Goal: Information Seeking & Learning: Learn about a topic

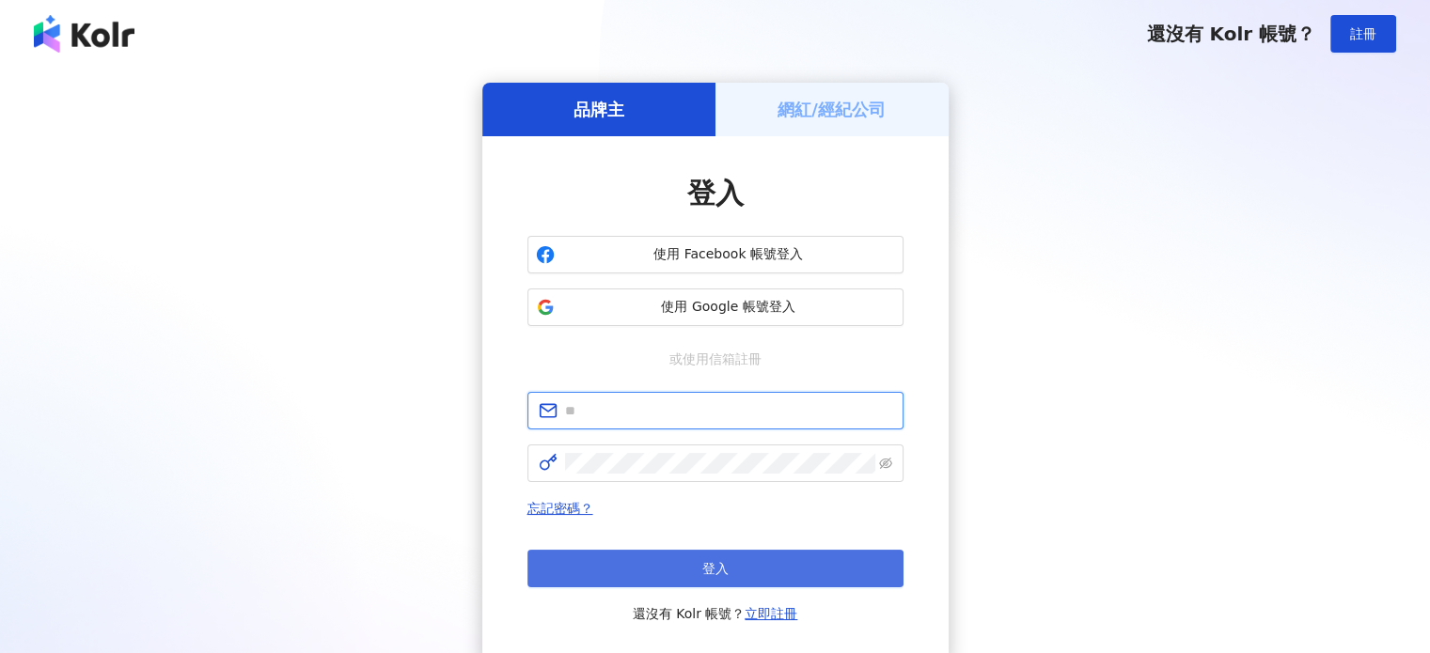
type input "**********"
click at [735, 561] on button "登入" at bounding box center [715, 569] width 376 height 38
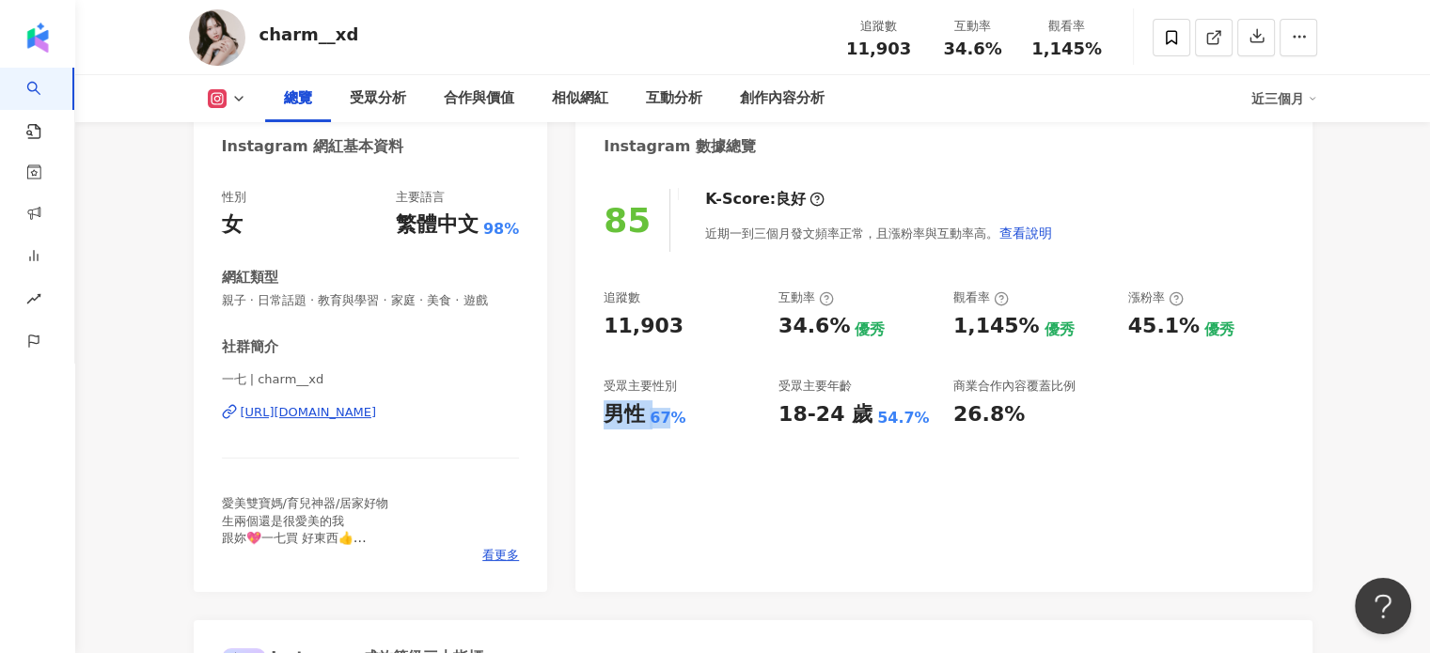
click at [678, 420] on div "67%" at bounding box center [668, 418] width 36 height 21
click at [682, 416] on div "男性 67%" at bounding box center [682, 414] width 156 height 29
copy div "男性 67%"
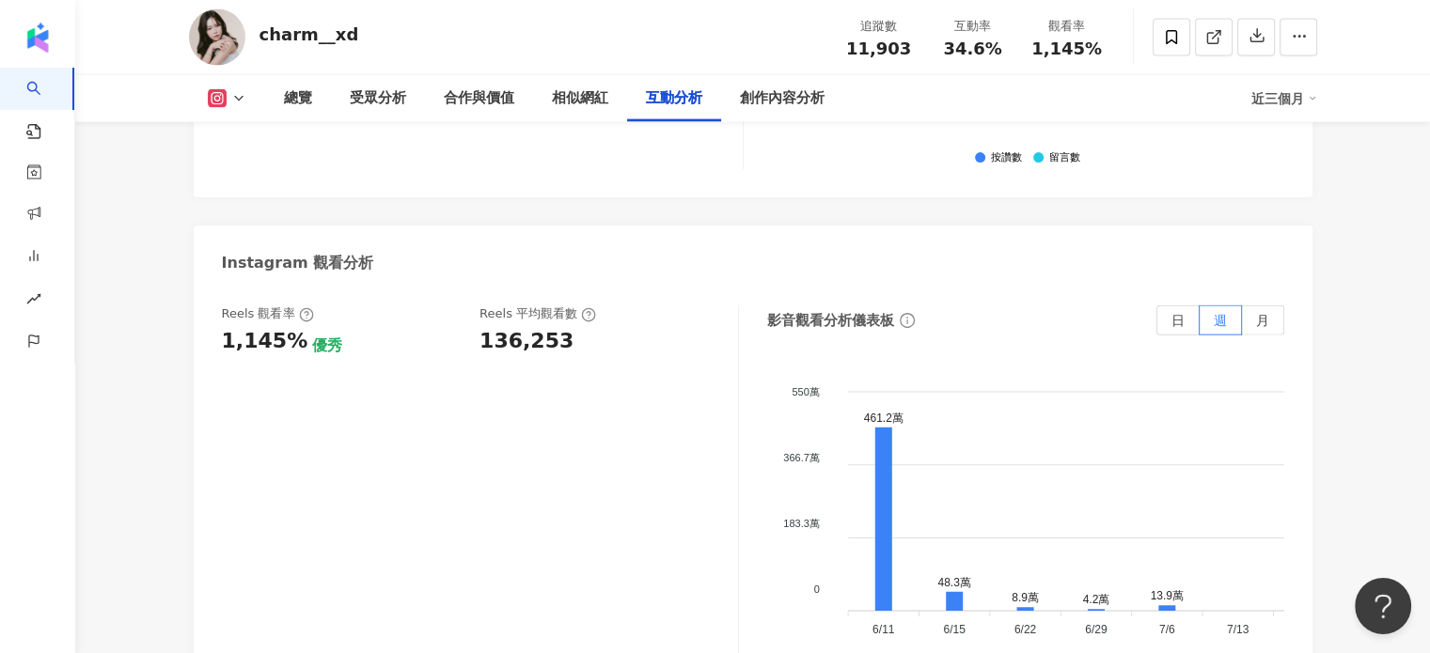
scroll to position [4042, 0]
